Goal: Book appointment/travel/reservation

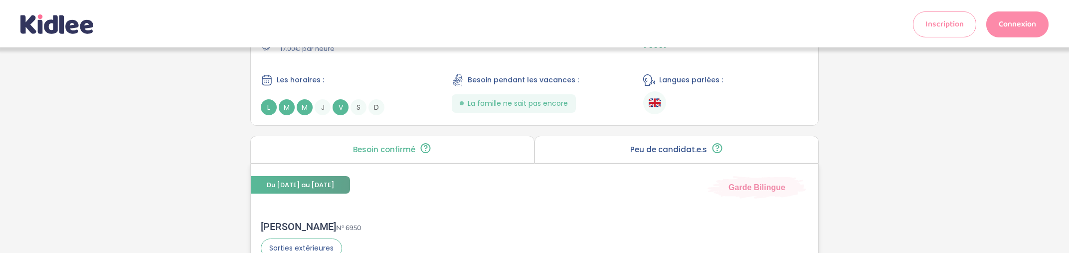
scroll to position [2541, 0]
click at [350, 176] on span "Du 01-09-2025 au 30-06-2027" at bounding box center [300, 184] width 99 height 17
